Goal: Obtain resource: Download file/media

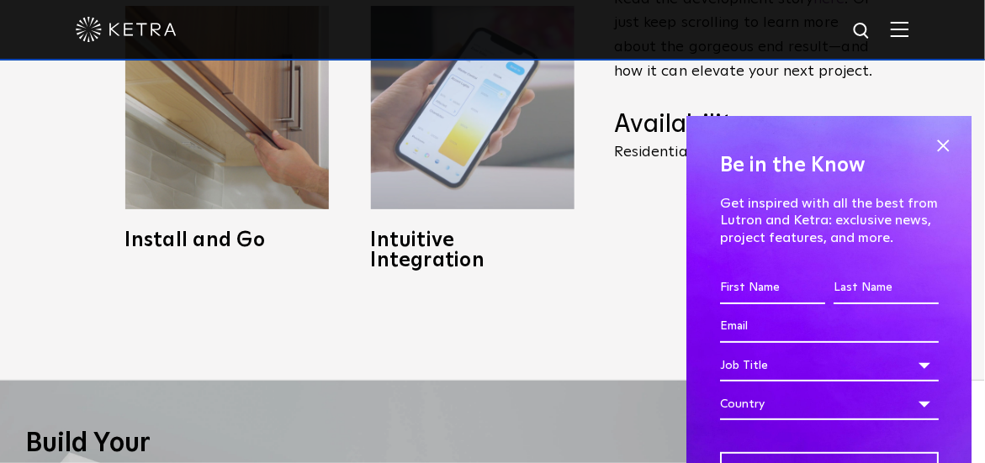
scroll to position [925, 0]
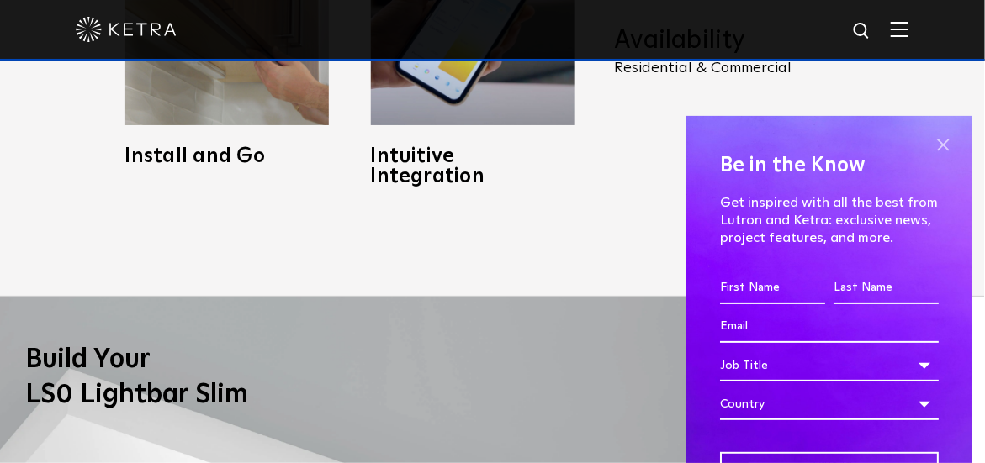
click at [937, 148] on span at bounding box center [942, 145] width 25 height 25
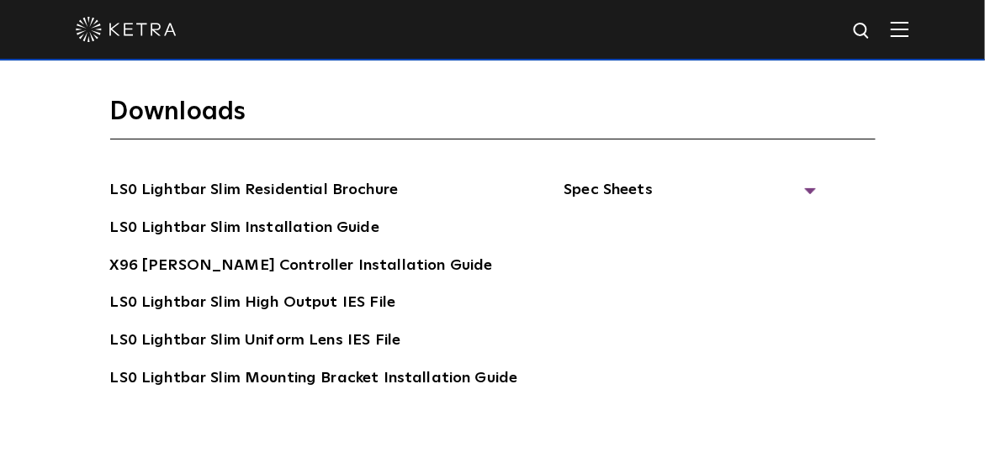
scroll to position [2860, 0]
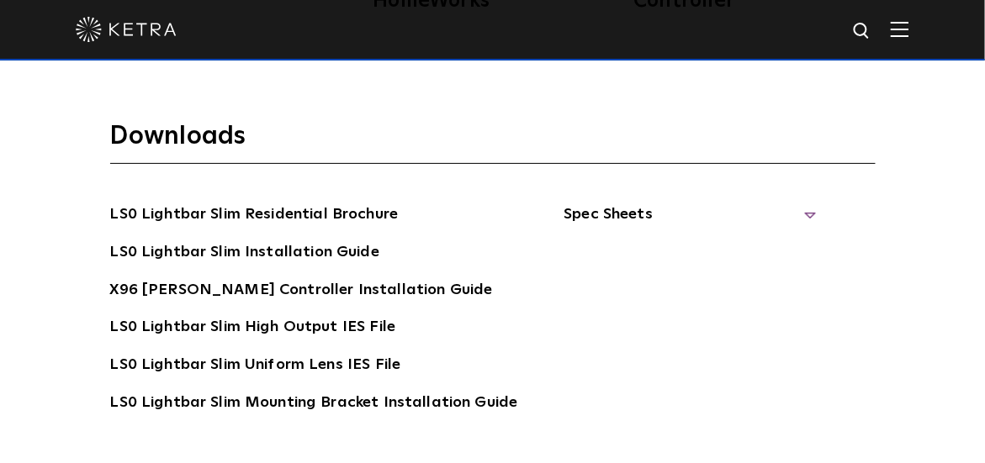
click at [773, 203] on span "Spec Sheets" at bounding box center [690, 221] width 252 height 37
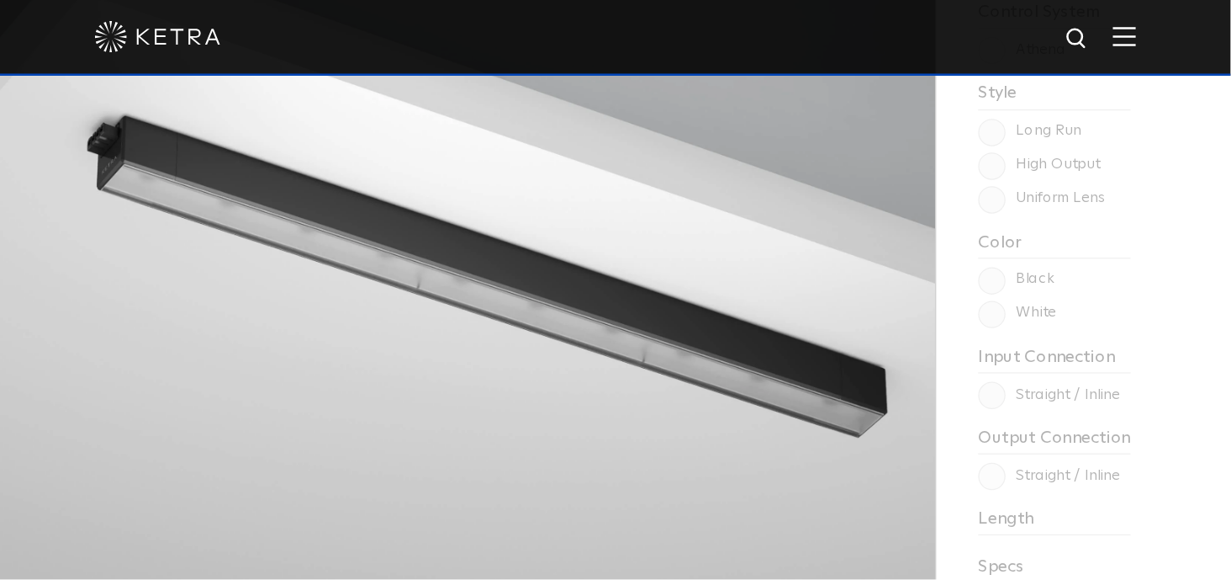
scroll to position [1346, 0]
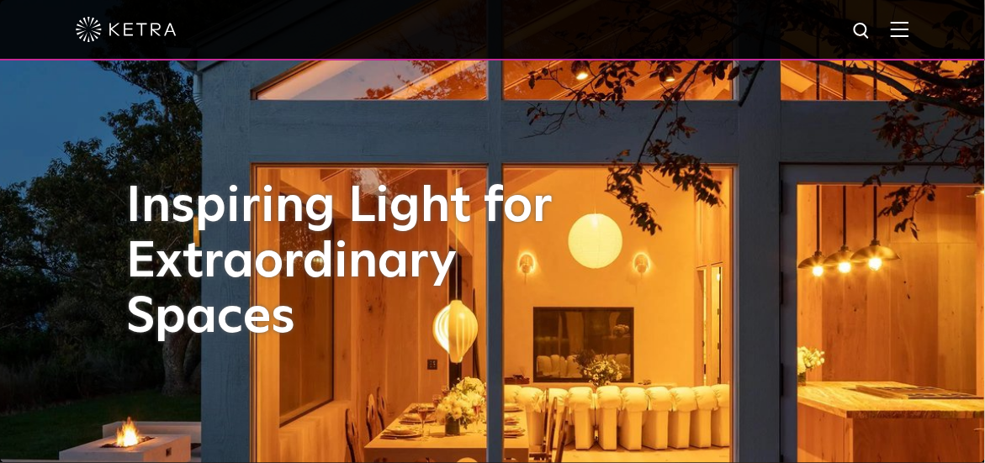
click at [909, 37] on img at bounding box center [900, 29] width 19 height 16
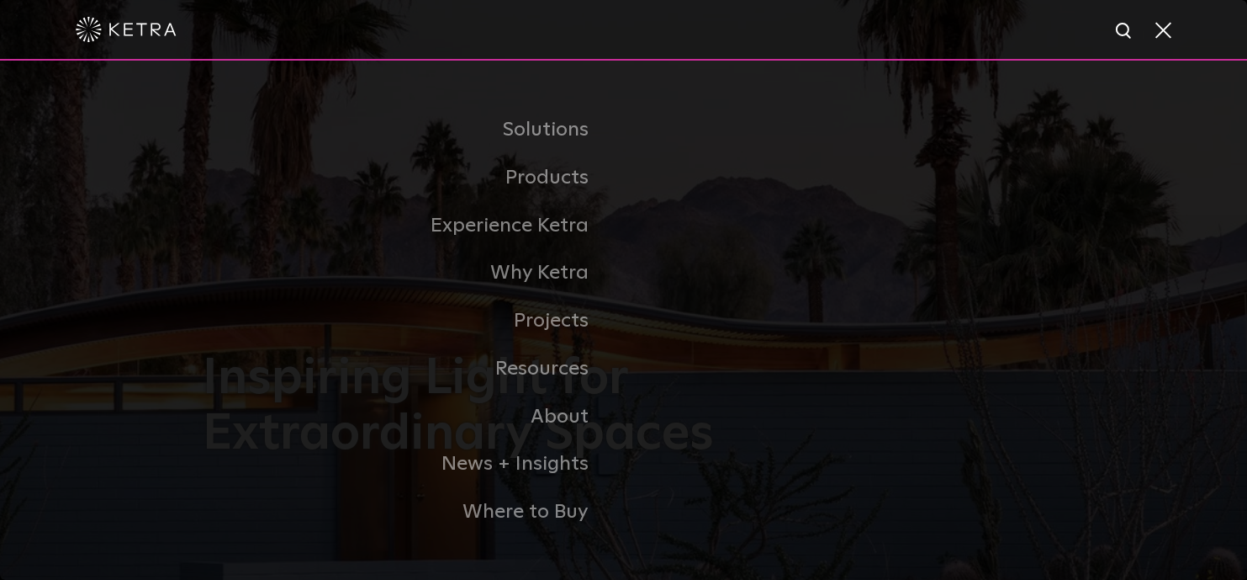
drag, startPoint x: 972, startPoint y: 1, endPoint x: 705, endPoint y: 197, distance: 331.6
click at [705, 197] on li "Products Commercial Products Residential Products" at bounding box center [624, 178] width 841 height 48
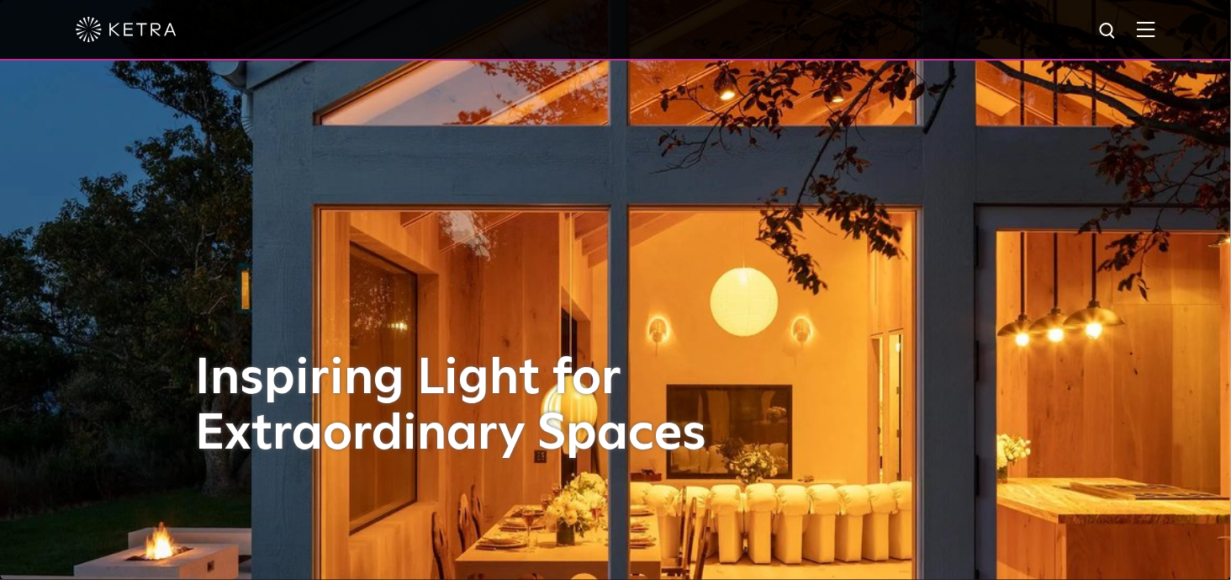
click at [1149, 32] on div at bounding box center [616, 29] width 1080 height 59
click at [1156, 32] on img at bounding box center [1146, 29] width 19 height 16
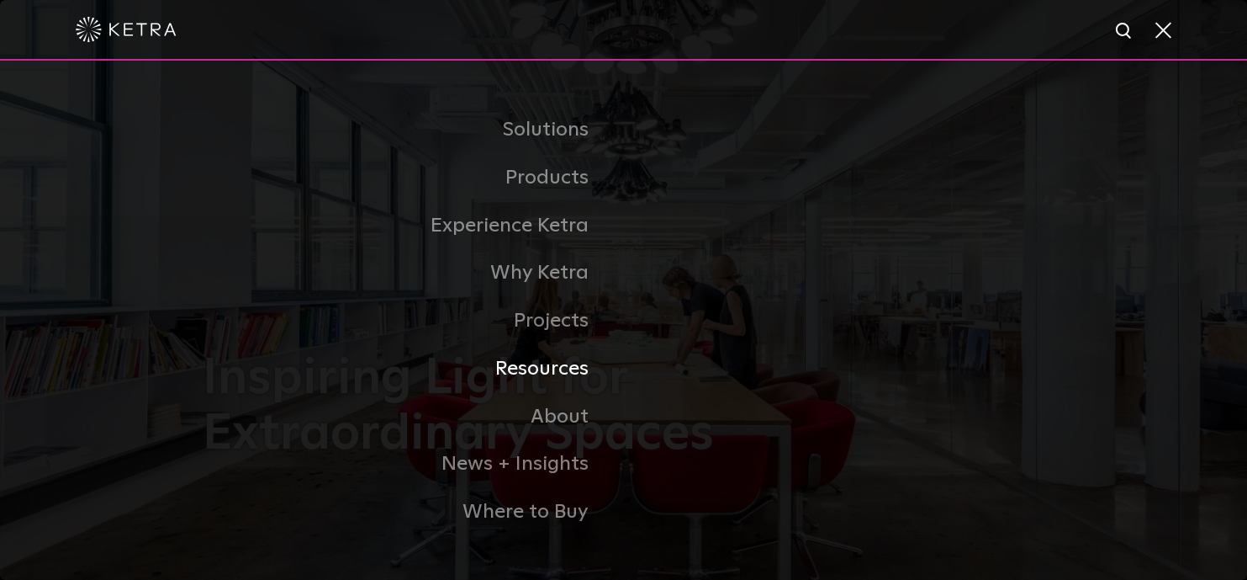
click at [568, 374] on link "Resources" at bounding box center [414, 369] width 421 height 48
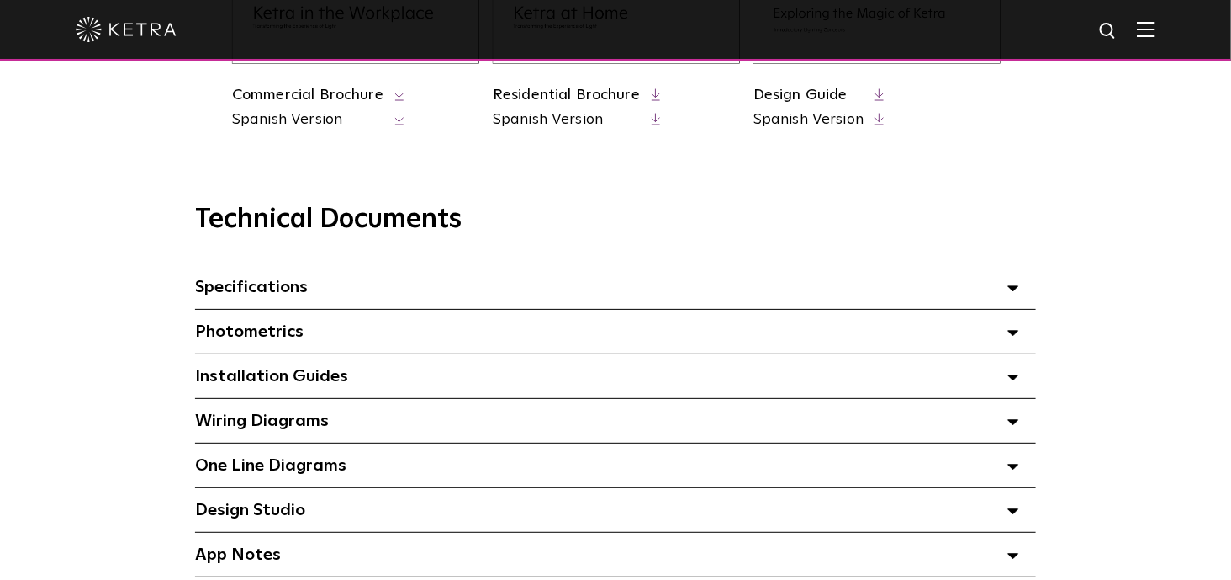
scroll to position [1156, 0]
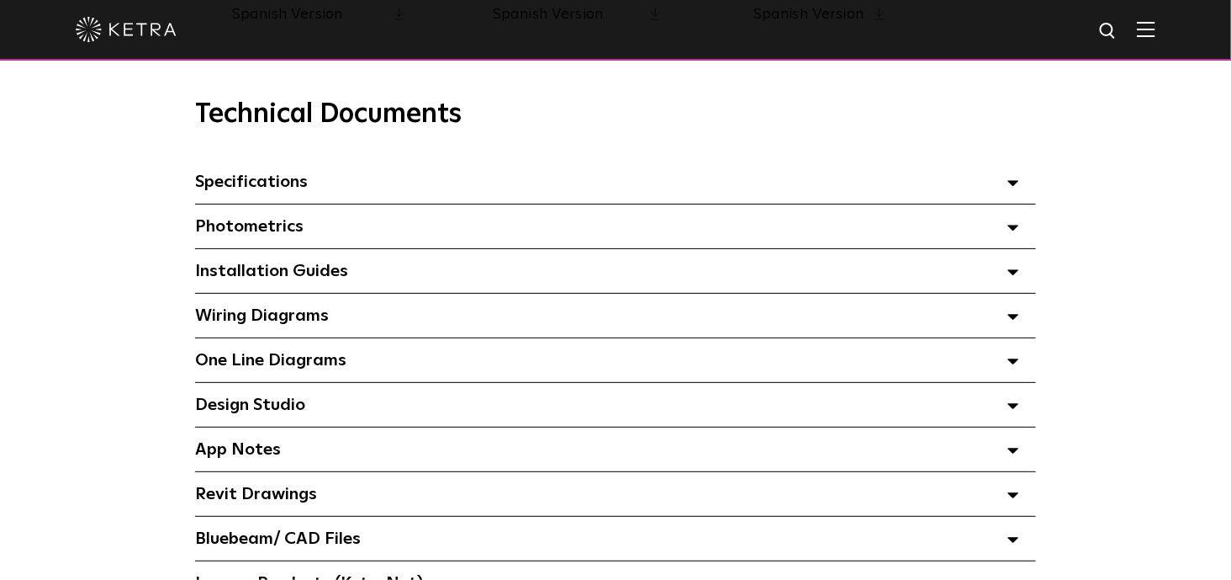
click at [1019, 186] on icon at bounding box center [1014, 183] width 12 height 6
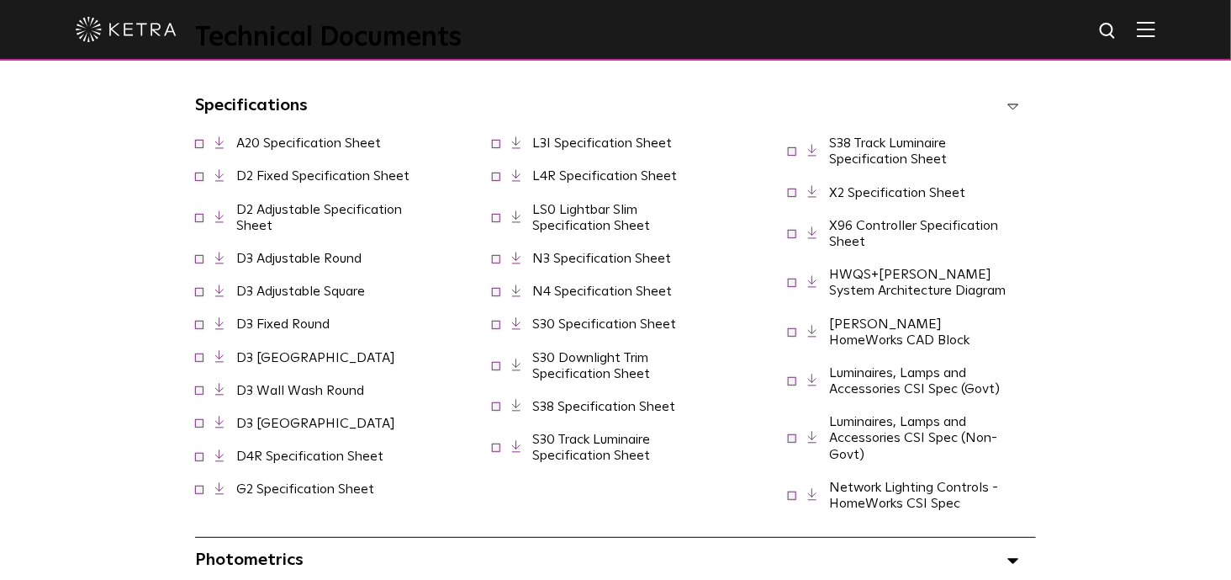
scroll to position [1262, 0]
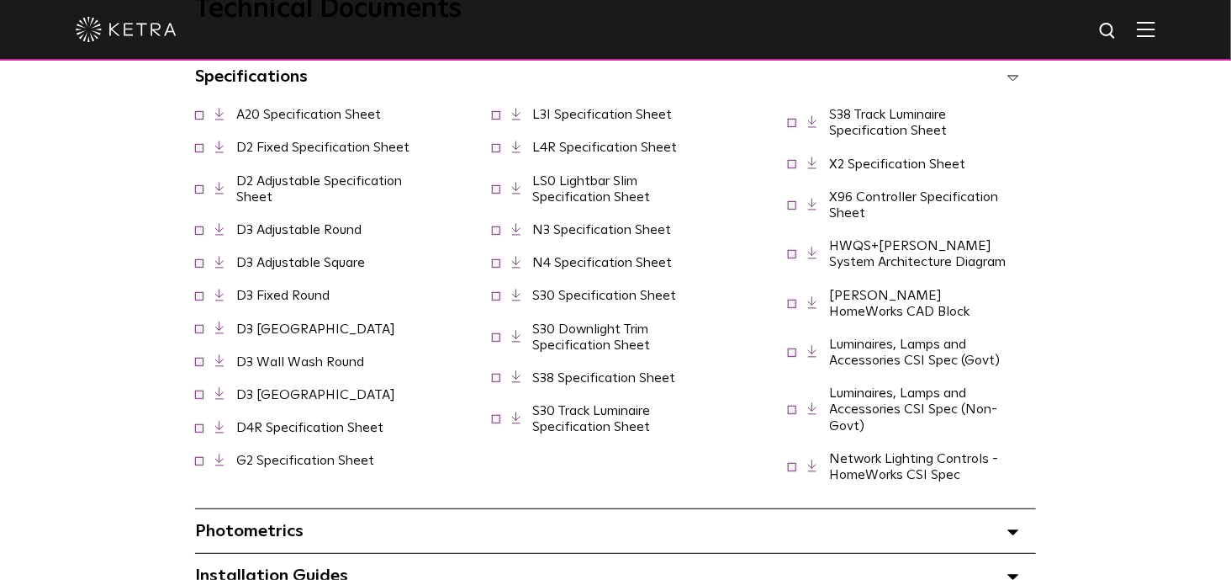
click at [592, 204] on link "LS0 Lightbar Slim Specification Sheet" at bounding box center [592, 188] width 118 height 29
